Goal: Task Accomplishment & Management: Manage account settings

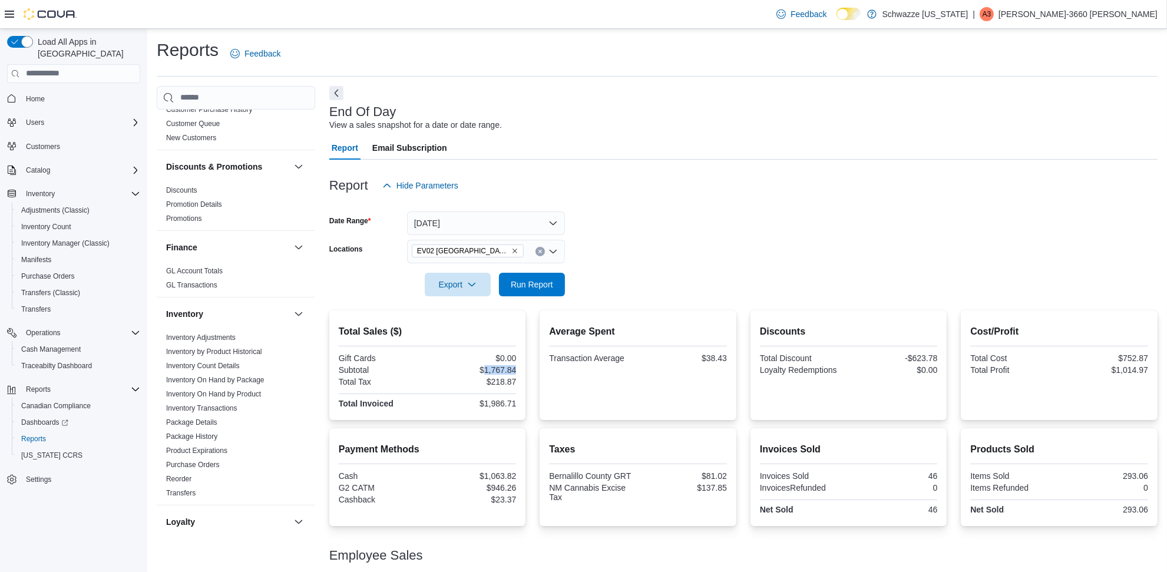
scroll to position [295, 0]
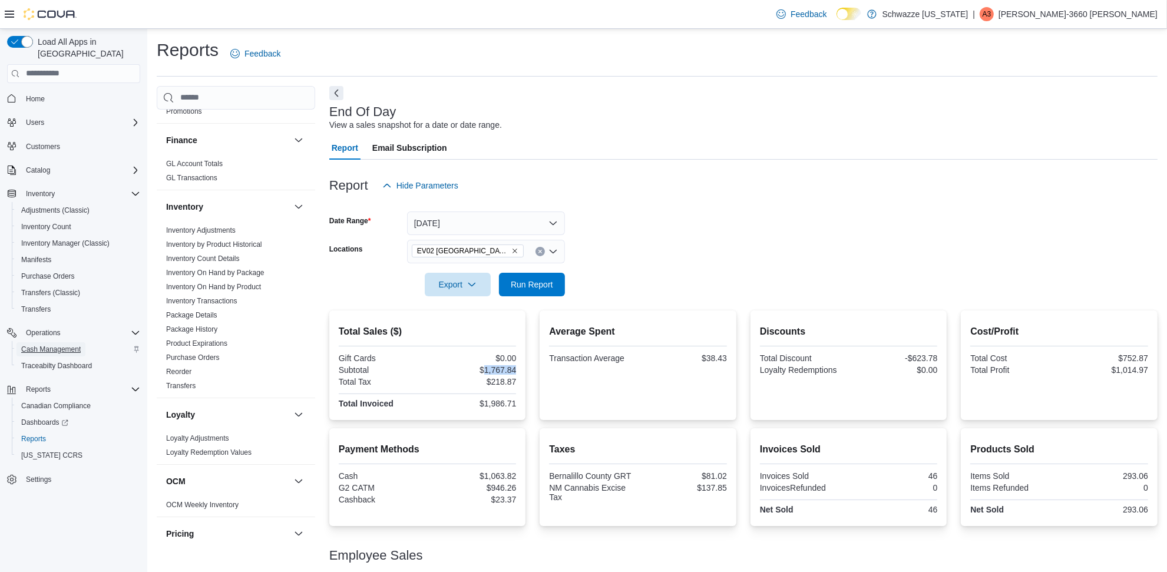
click at [33, 345] on span "Cash Management" at bounding box center [50, 349] width 59 height 9
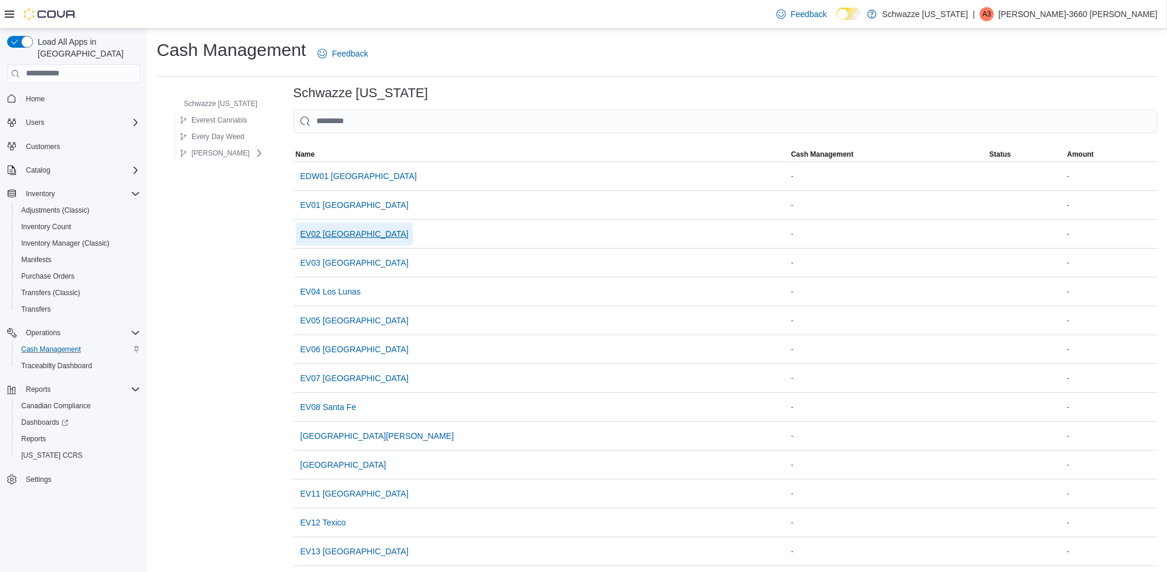
click at [339, 233] on span "EV02 [GEOGRAPHIC_DATA]" at bounding box center [354, 234] width 108 height 12
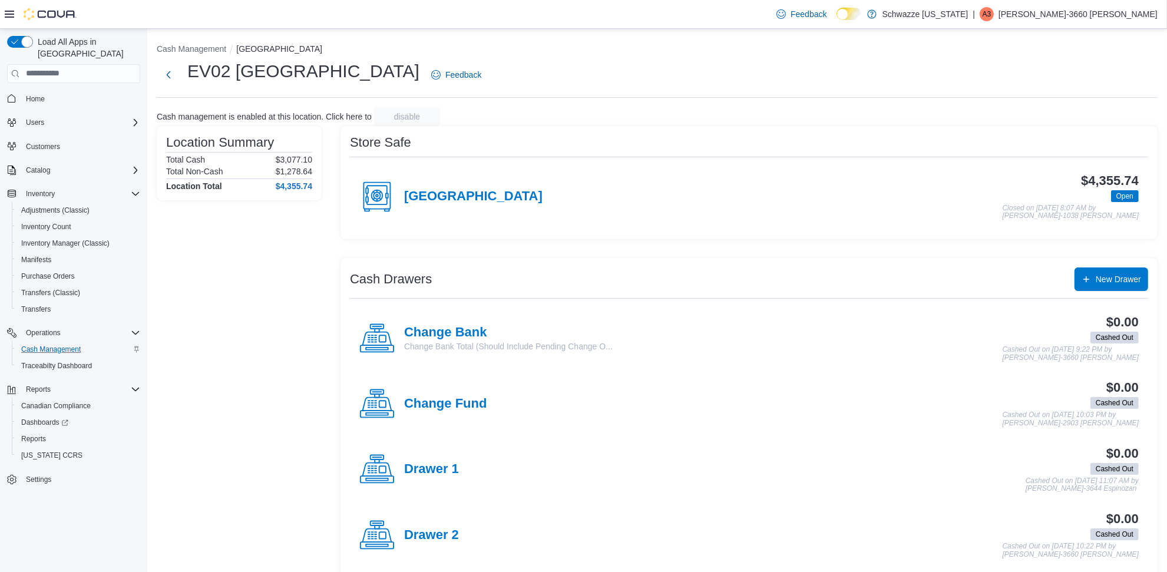
click at [454, 180] on div "Far NE Heights" at bounding box center [450, 196] width 183 height 35
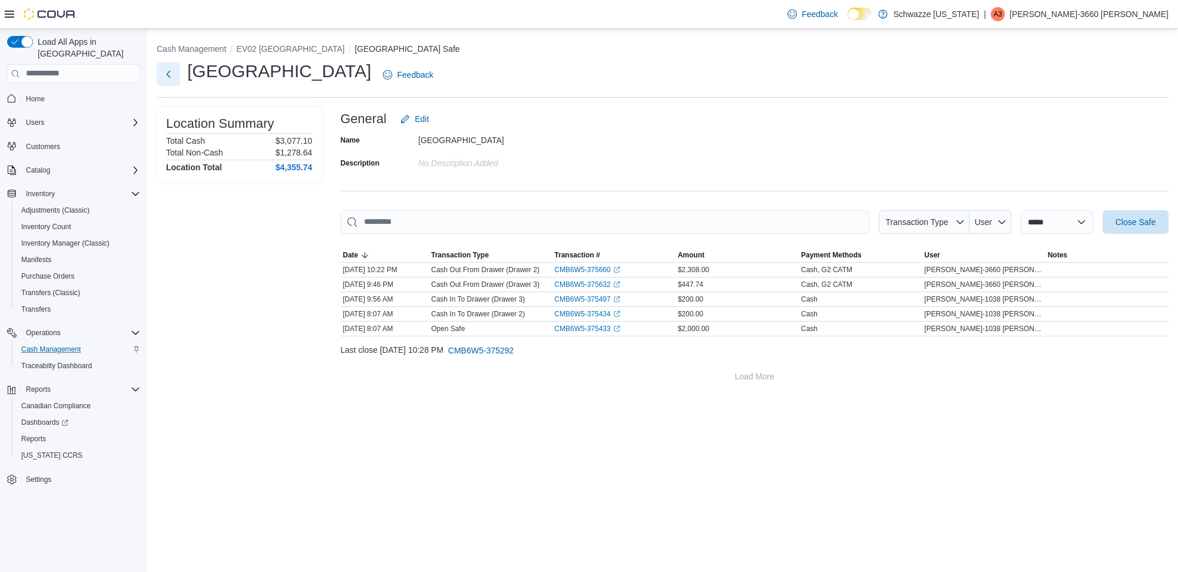
click at [171, 80] on button "Next" at bounding box center [169, 74] width 24 height 24
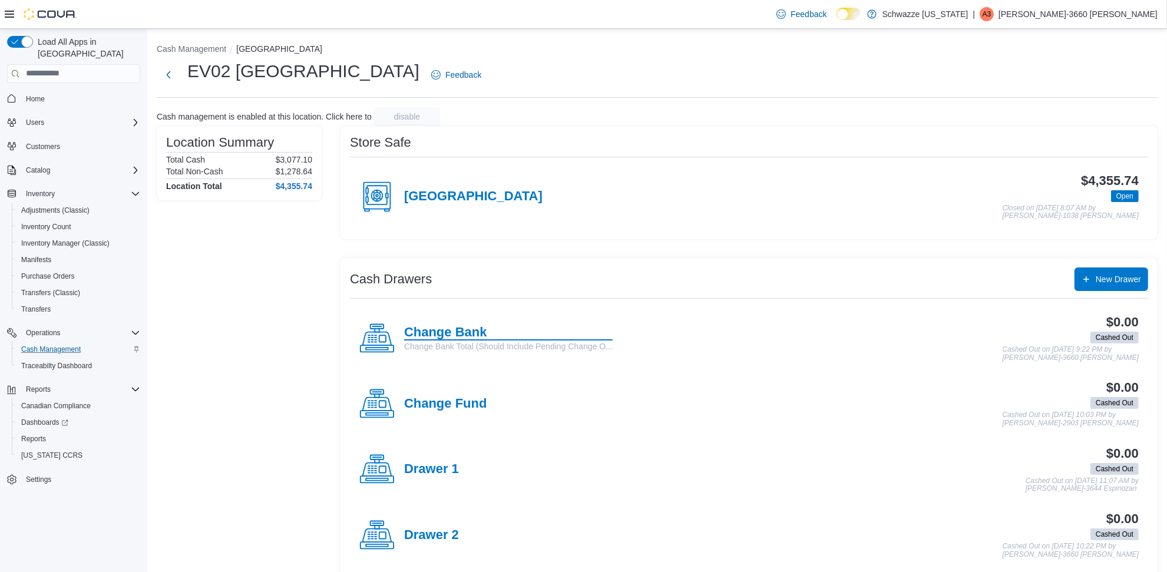
click at [482, 326] on h4 "Change Bank" at bounding box center [508, 332] width 209 height 15
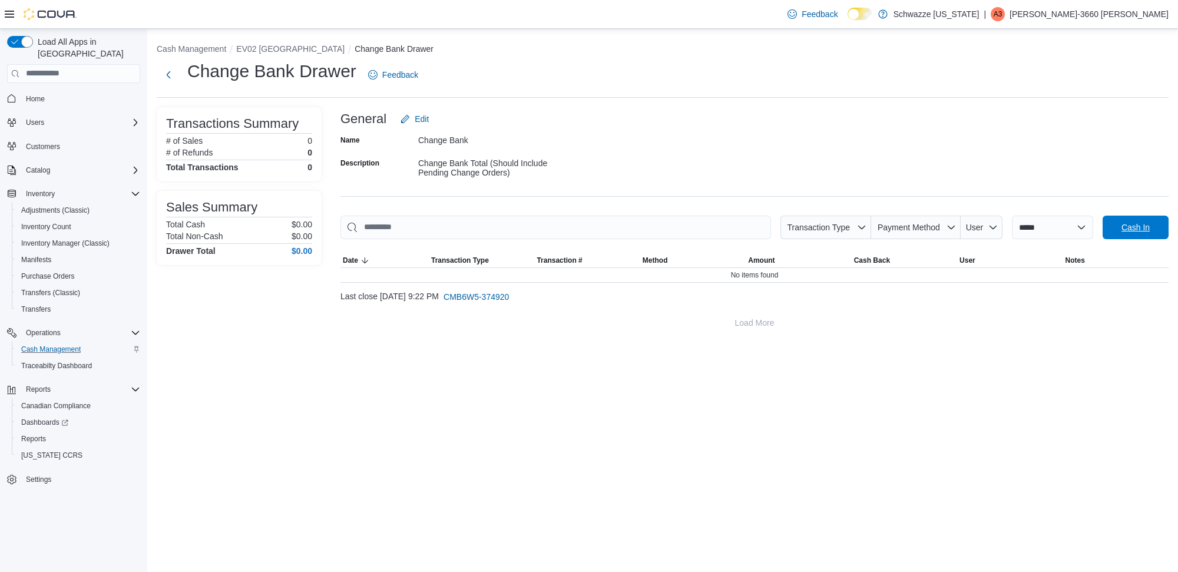
click at [1141, 222] on span "Cash In" at bounding box center [1136, 227] width 28 height 12
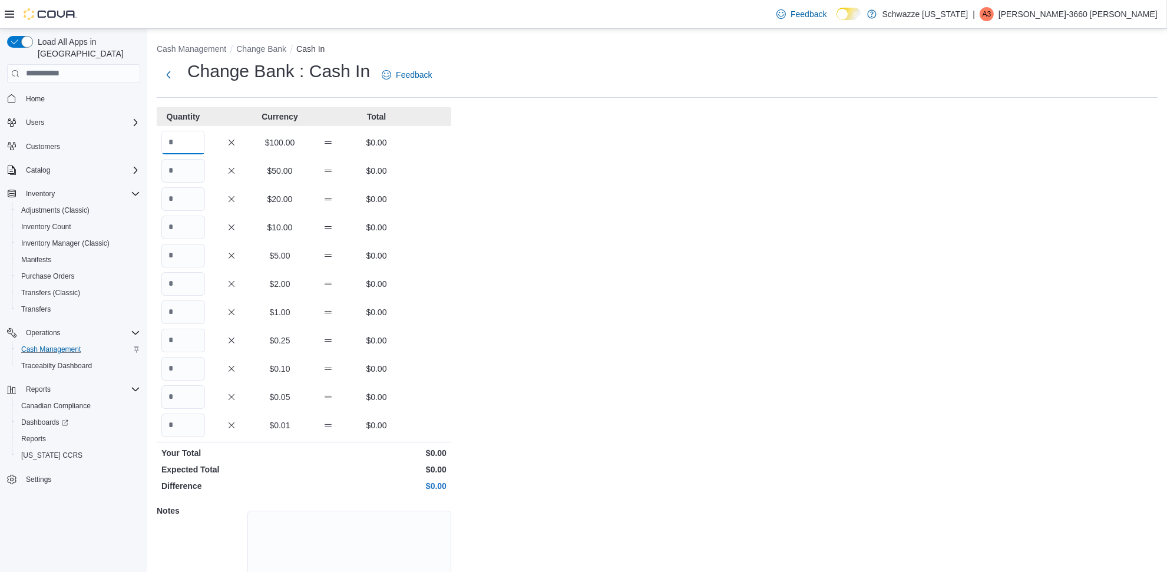
click at [186, 145] on input "Quantity" at bounding box center [183, 143] width 44 height 24
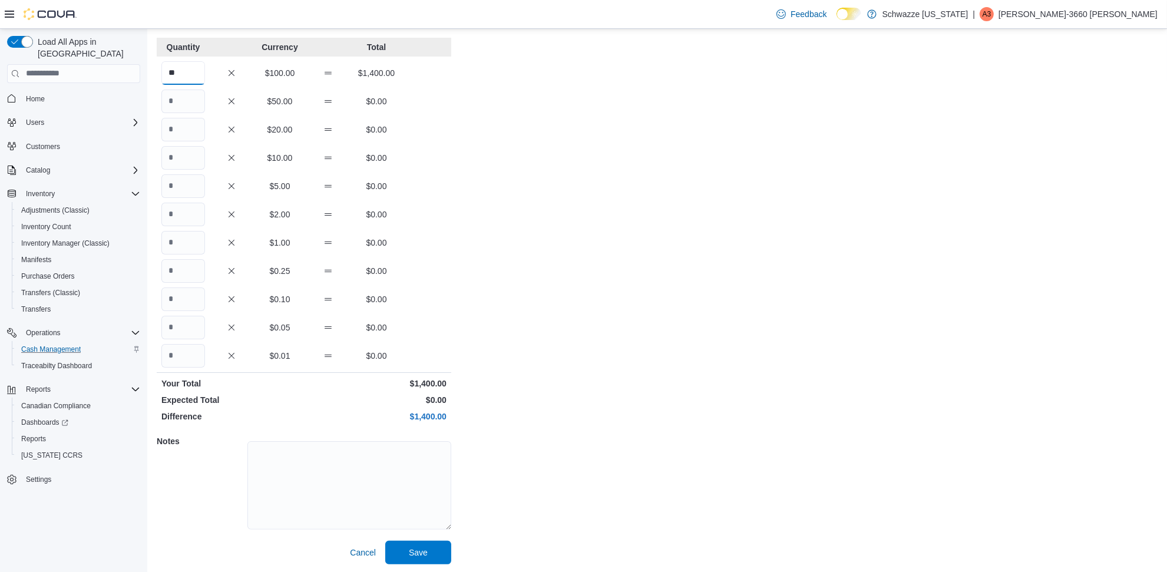
scroll to position [71, 0]
type input "**"
drag, startPoint x: 426, startPoint y: 546, endPoint x: 430, endPoint y: 540, distance: 7.2
click at [425, 546] on span "Save" at bounding box center [418, 551] width 19 height 12
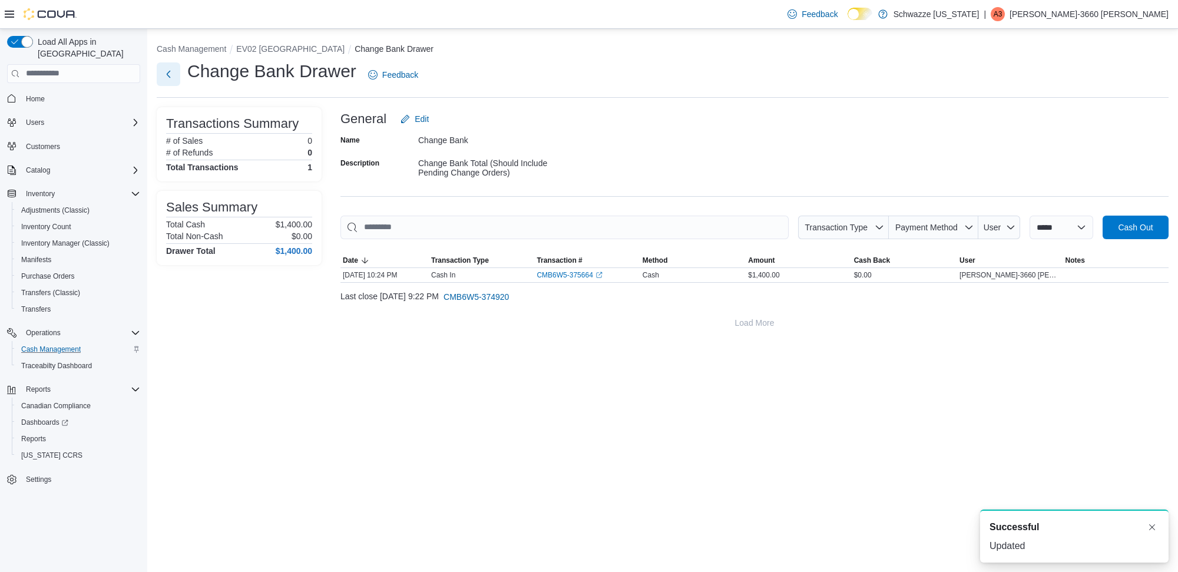
click at [168, 81] on button "Next" at bounding box center [169, 74] width 24 height 24
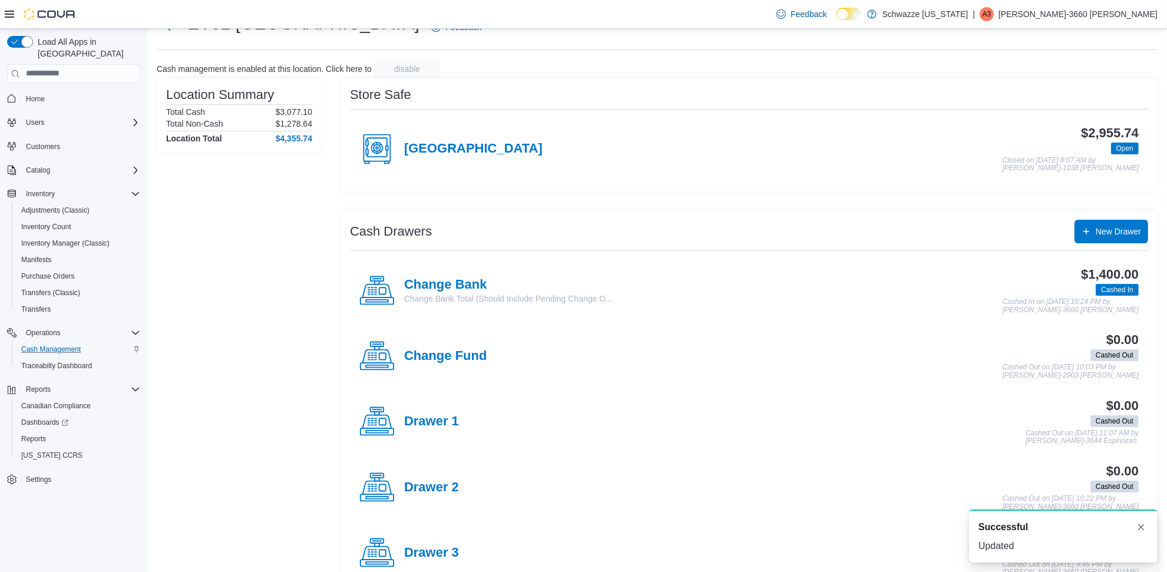
scroll to position [74, 0]
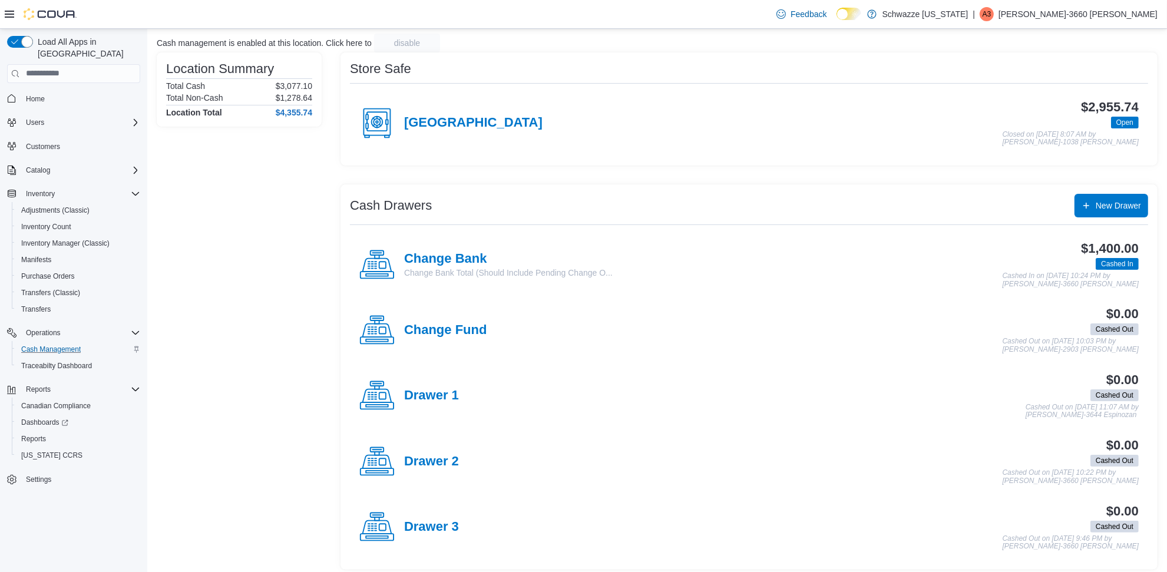
click at [408, 271] on p "Change Bank Total (Should Include Pending Change O..." at bounding box center [508, 273] width 209 height 12
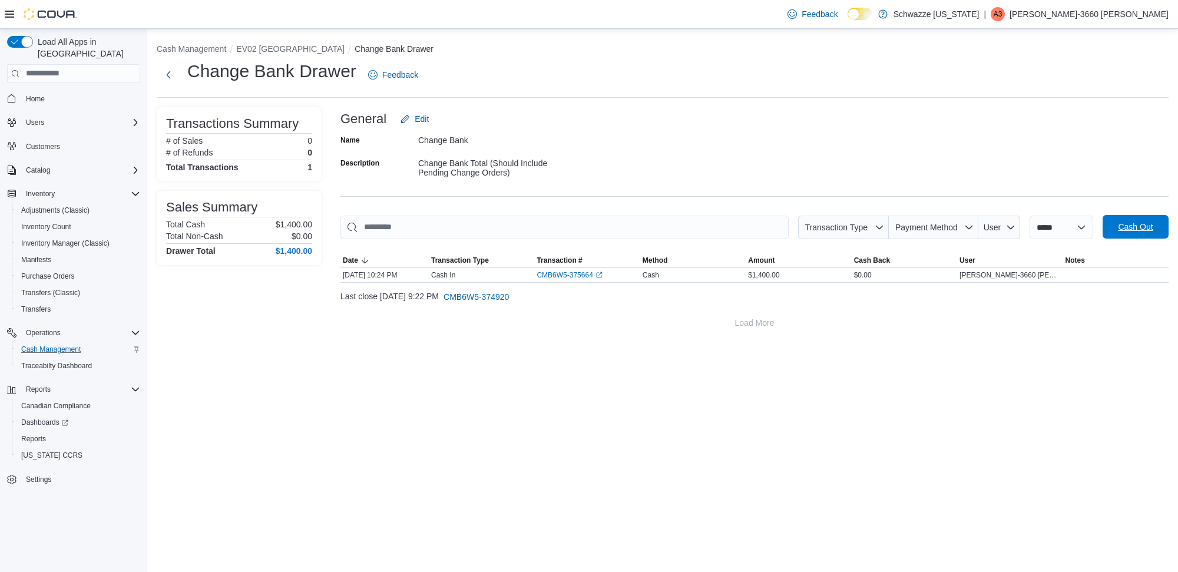
click at [1143, 233] on span "Cash Out" at bounding box center [1136, 227] width 52 height 24
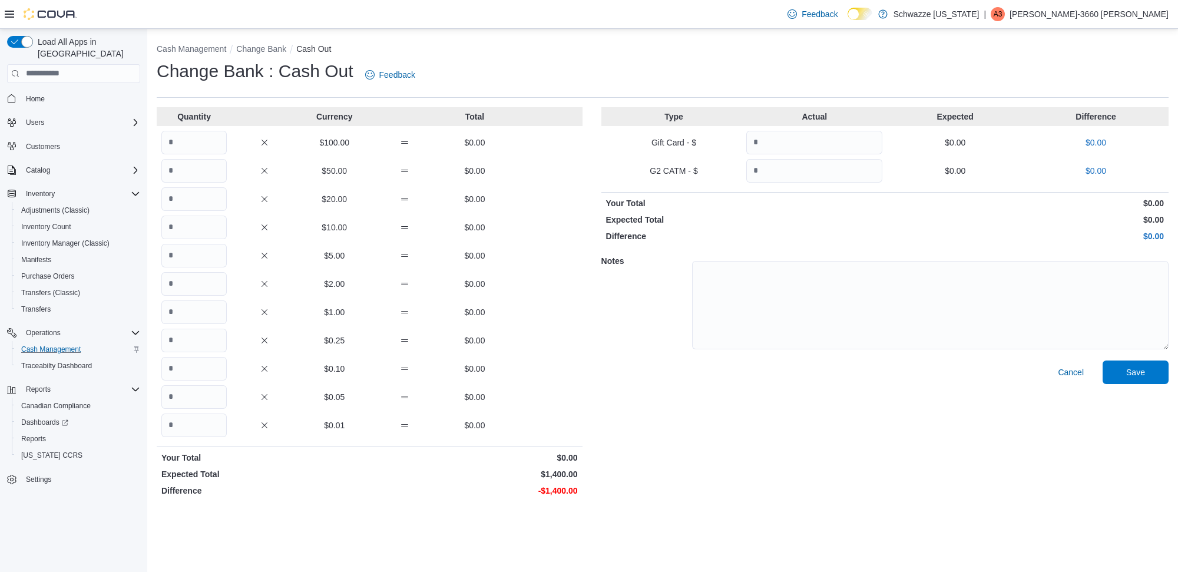
click at [1143, 222] on p "$0.00" at bounding box center [1025, 220] width 277 height 12
click at [200, 145] on input "Quantity" at bounding box center [193, 143] width 65 height 24
type input "**"
click at [1126, 371] on span "Save" at bounding box center [1135, 372] width 19 height 12
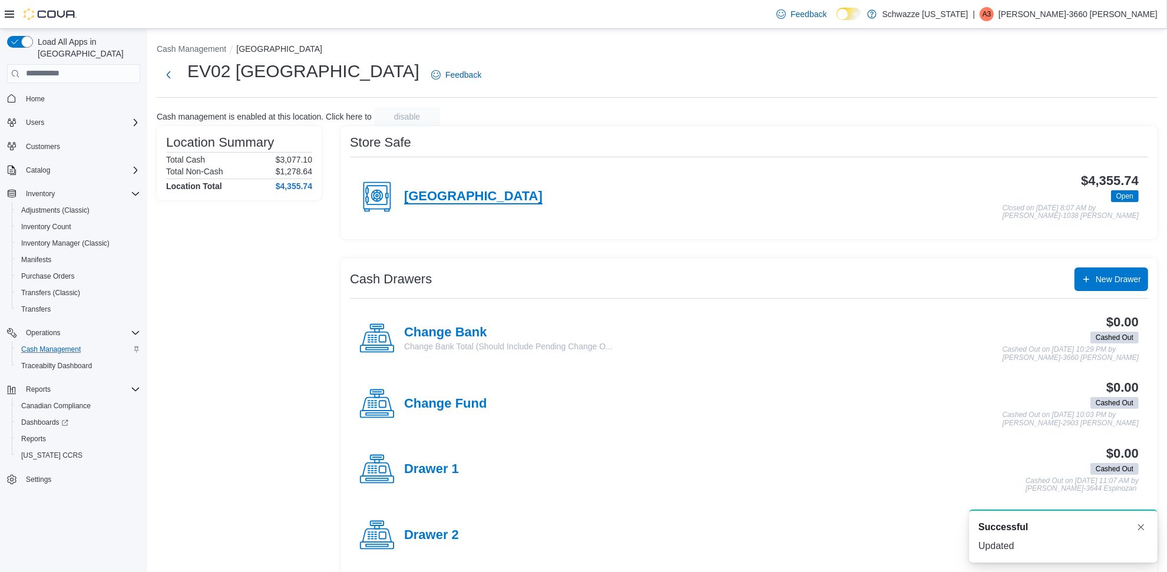
click at [455, 189] on h4 "Far NE Heights" at bounding box center [473, 196] width 138 height 15
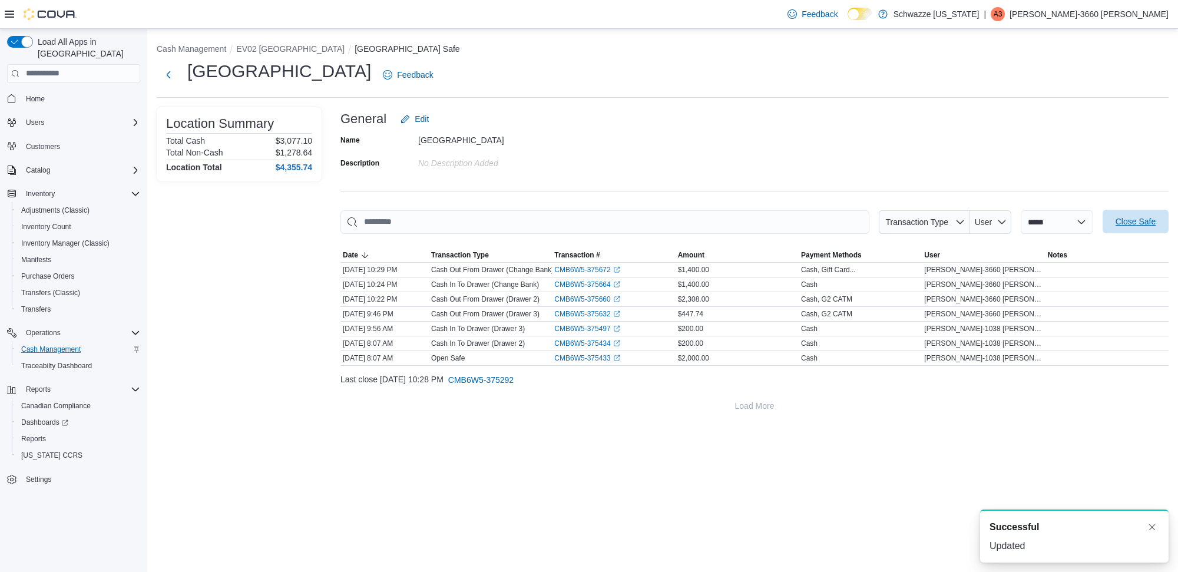
click at [1147, 230] on span "Close Safe" at bounding box center [1136, 222] width 52 height 24
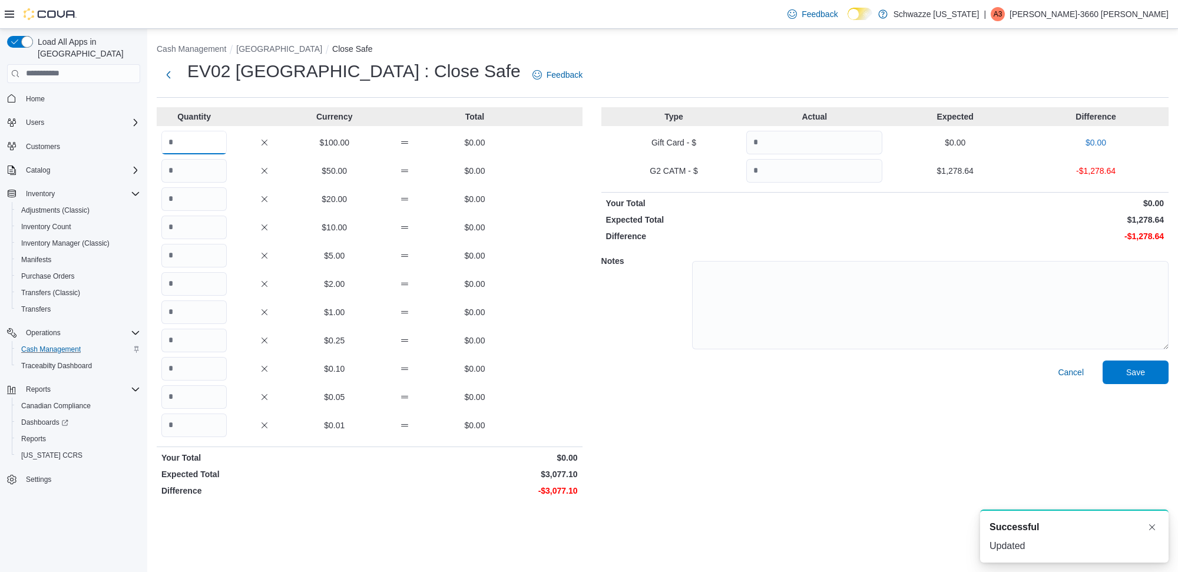
click at [204, 142] on input "Quantity" at bounding box center [193, 143] width 65 height 24
type input "*"
click at [196, 310] on input "Quantity" at bounding box center [193, 312] width 65 height 24
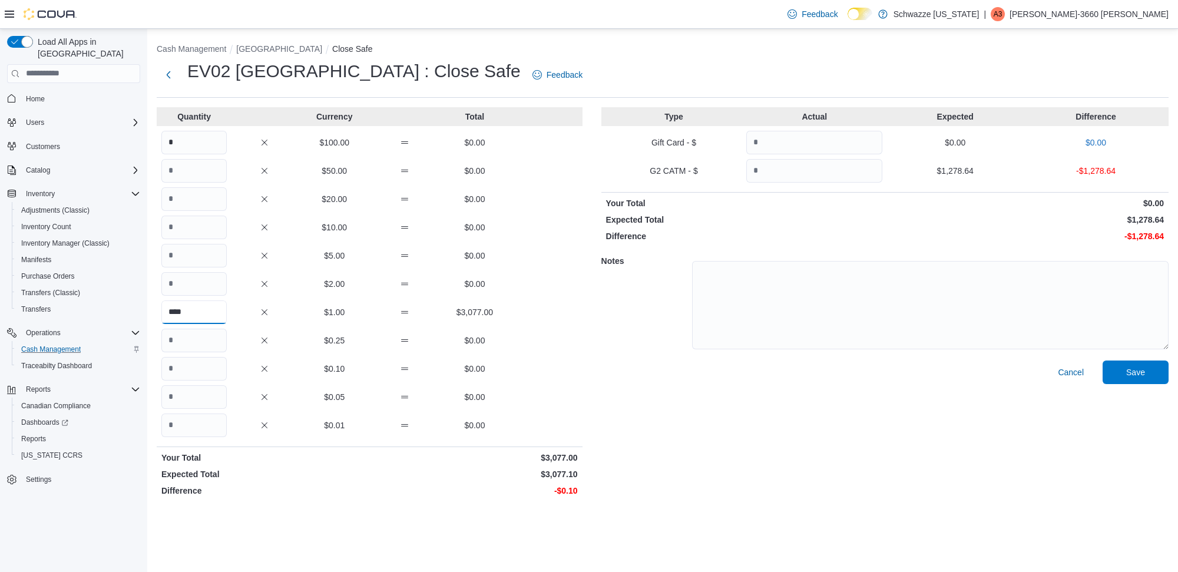
type input "****"
click at [205, 423] on input "Quantity" at bounding box center [193, 425] width 65 height 24
type input "**"
click at [812, 171] on input "Quantity" at bounding box center [814, 171] width 136 height 24
type input "*******"
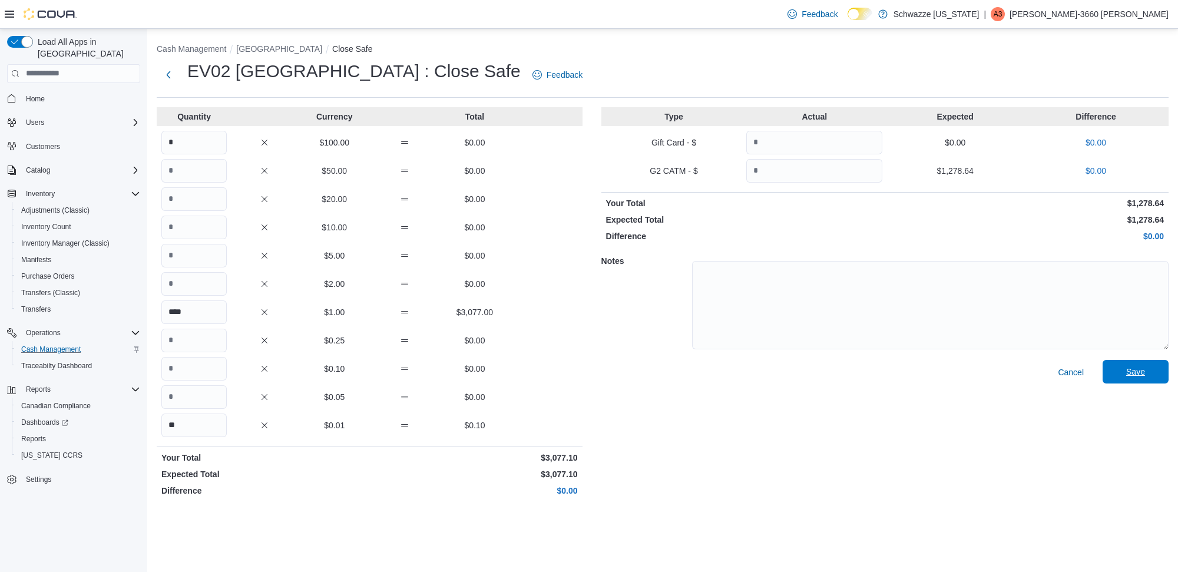
click at [1132, 375] on span "Save" at bounding box center [1135, 372] width 19 height 12
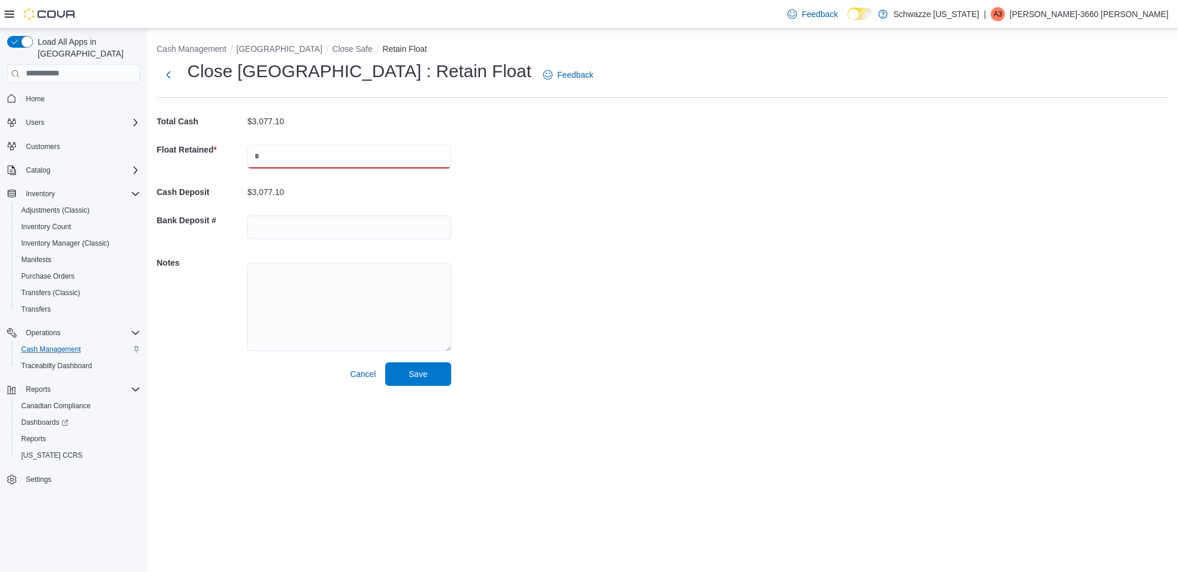
click at [281, 161] on input "text" at bounding box center [349, 157] width 204 height 24
type input "****"
click at [286, 216] on input "text" at bounding box center [349, 228] width 204 height 24
type input "*******"
click at [409, 372] on span "Save" at bounding box center [418, 374] width 19 height 12
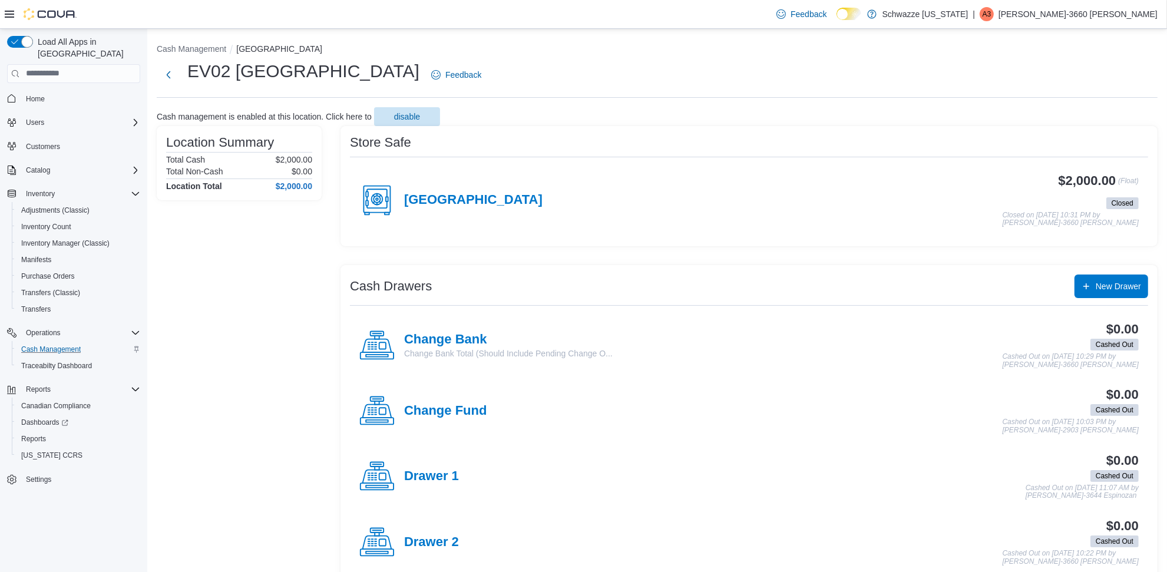
click at [1153, 19] on p "Angelica-3660 Ortiz" at bounding box center [1077, 14] width 159 height 14
click at [1081, 116] on span "Sign Out" at bounding box center [1082, 116] width 32 height 12
